Goal: Check status: Check status

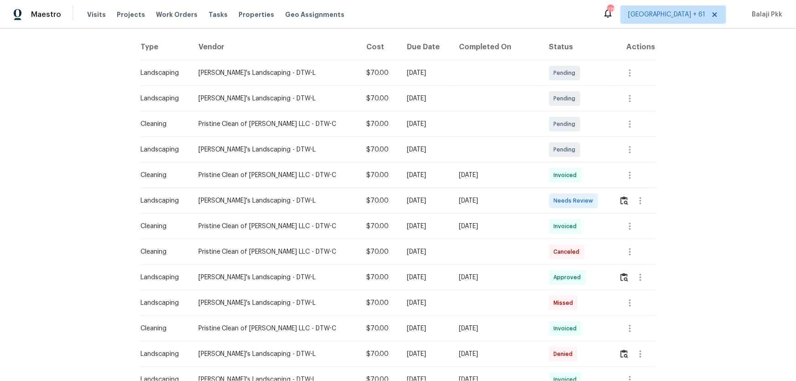
scroll to position [124, 0]
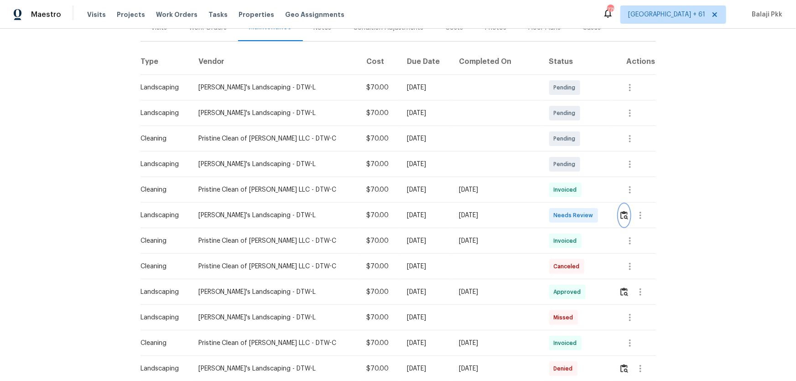
click at [620, 216] on img "button" at bounding box center [624, 215] width 8 height 9
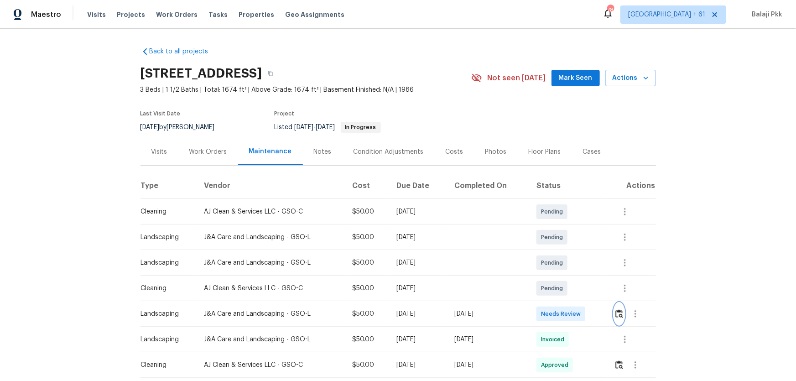
click at [566, 251] on img "button" at bounding box center [619, 313] width 8 height 9
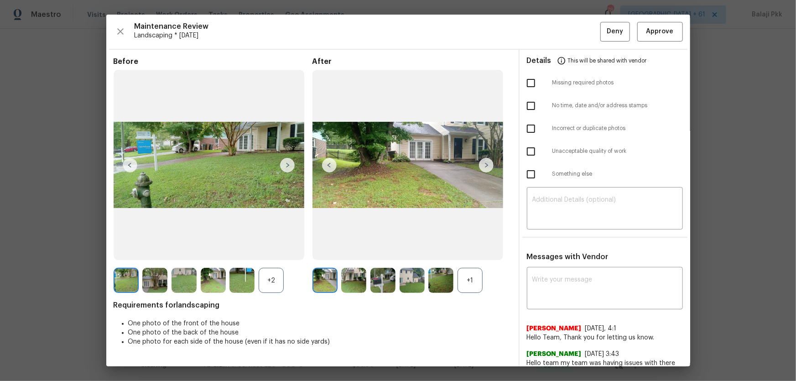
drag, startPoint x: 464, startPoint y: 282, endPoint x: 430, endPoint y: 276, distance: 34.6
click at [464, 251] on div "+1" at bounding box center [469, 280] width 25 height 25
click at [270, 251] on div "+2" at bounding box center [271, 280] width 25 height 25
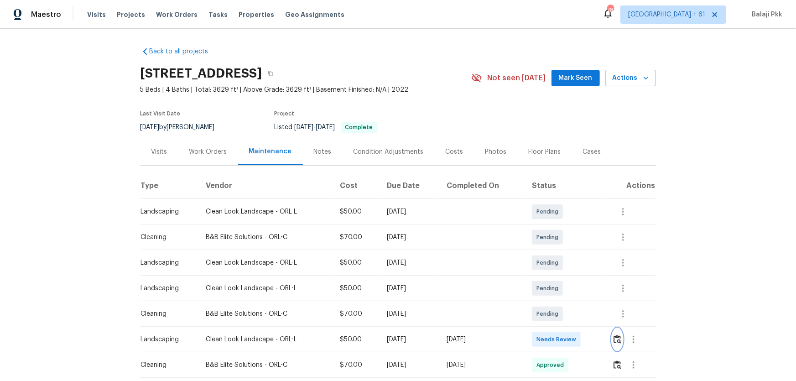
click at [614, 276] on img "button" at bounding box center [617, 339] width 8 height 9
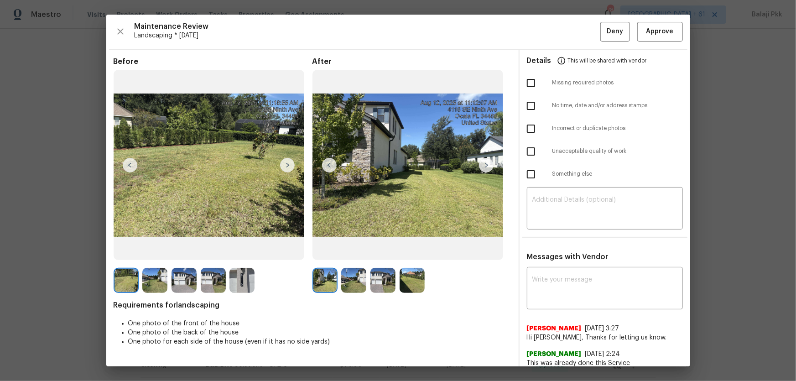
click at [235, 270] on img at bounding box center [241, 280] width 25 height 25
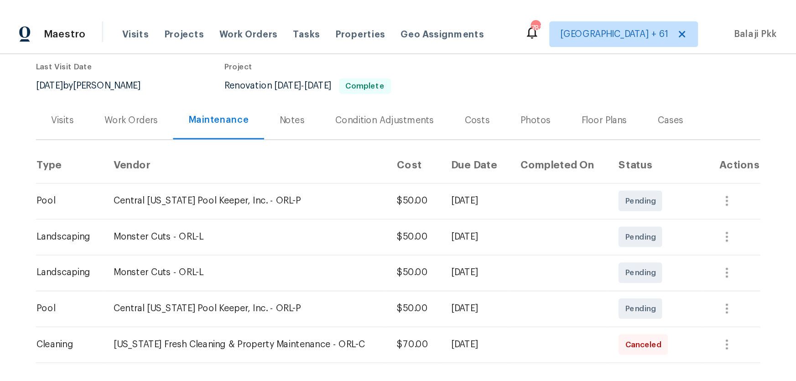
scroll to position [207, 0]
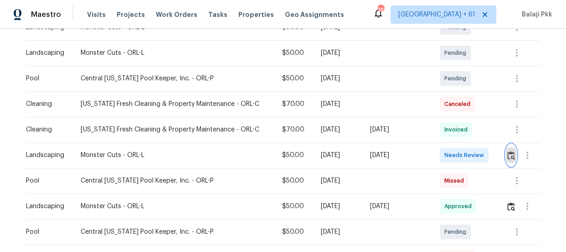
click at [511, 155] on img "button" at bounding box center [512, 155] width 8 height 9
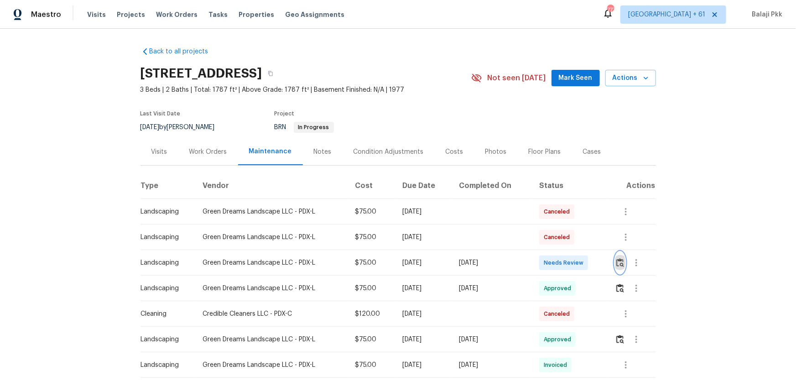
click at [566, 251] on img "button" at bounding box center [620, 262] width 8 height 9
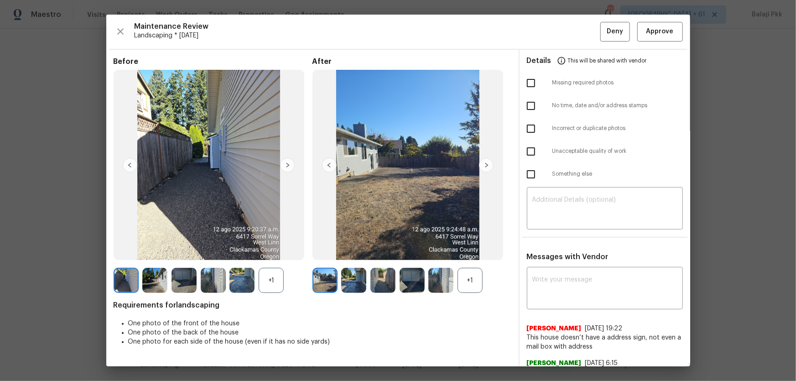
click at [467, 251] on div "+1" at bounding box center [469, 280] width 25 height 25
drag, startPoint x: 273, startPoint y: 278, endPoint x: 286, endPoint y: 77, distance: 202.0
click at [273, 251] on div "+1" at bounding box center [271, 280] width 25 height 25
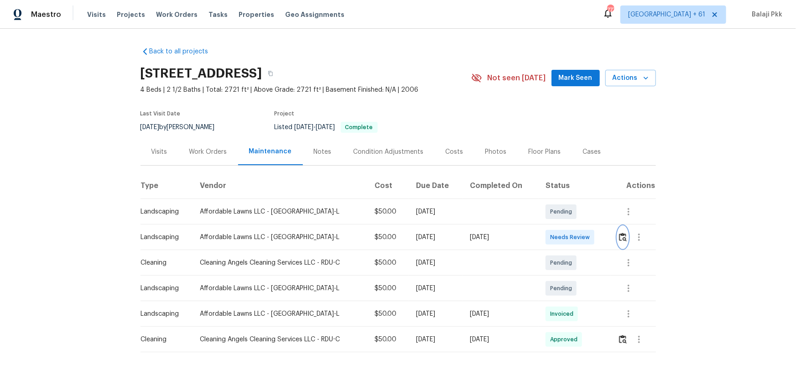
click at [620, 238] on img "button" at bounding box center [623, 237] width 8 height 9
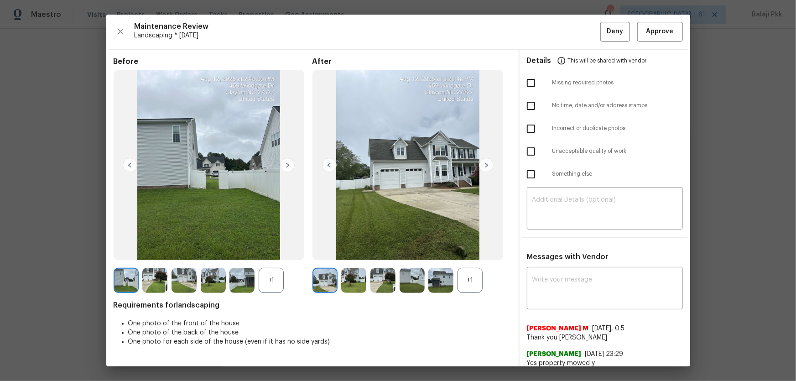
click at [280, 276] on div "+1" at bounding box center [271, 280] width 25 height 25
drag, startPoint x: 464, startPoint y: 274, endPoint x: 254, endPoint y: 118, distance: 262.2
click at [463, 274] on div "+1" at bounding box center [469, 280] width 25 height 25
